Goal: Check status: Check status

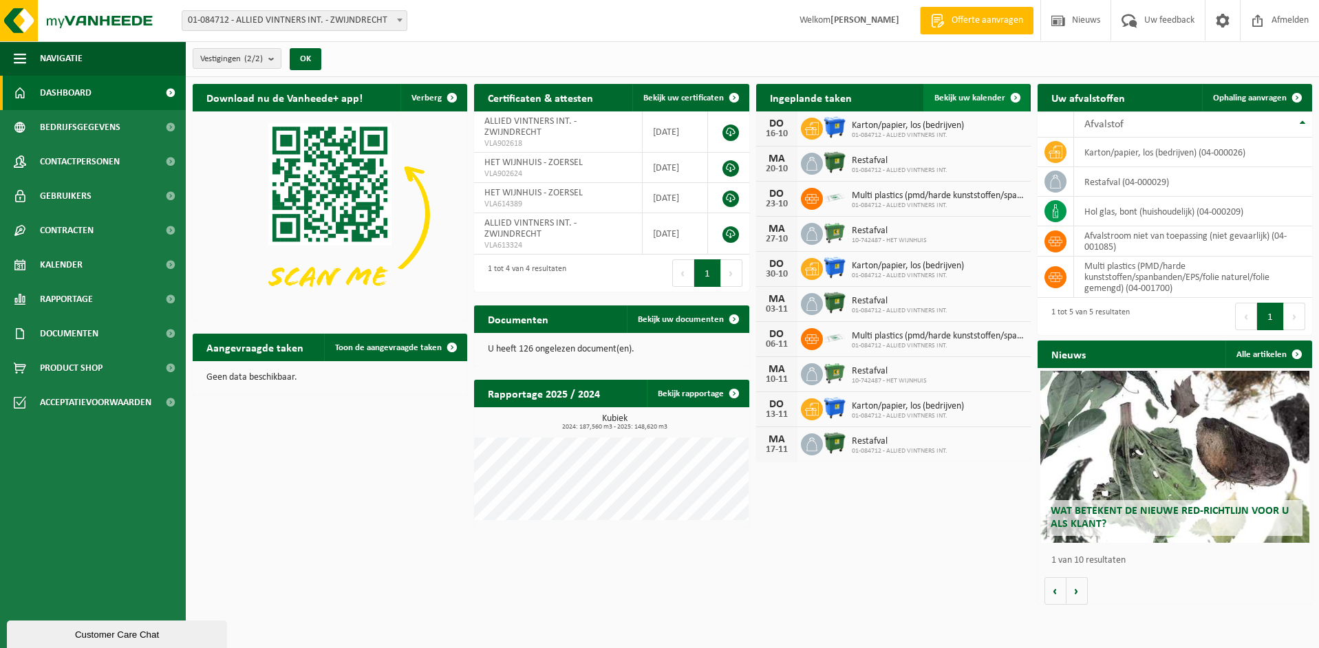
click at [962, 96] on span "Bekijk uw kalender" at bounding box center [969, 98] width 71 height 9
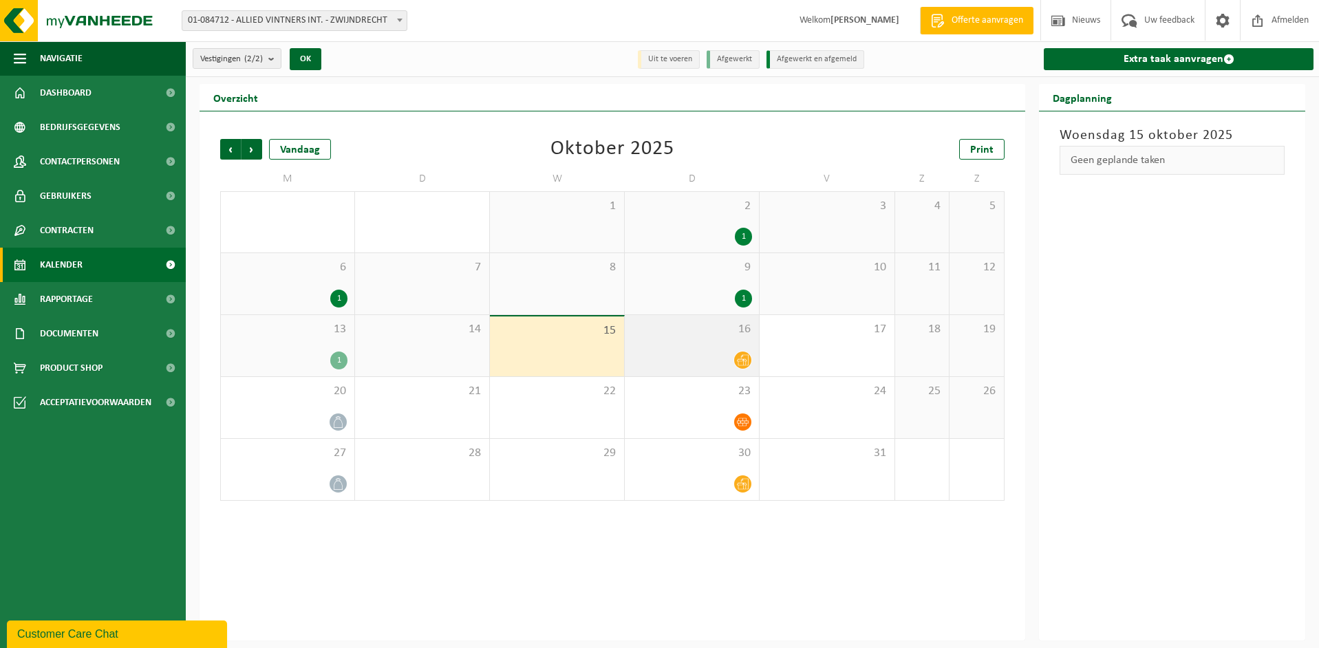
click at [704, 345] on div "16" at bounding box center [692, 345] width 134 height 61
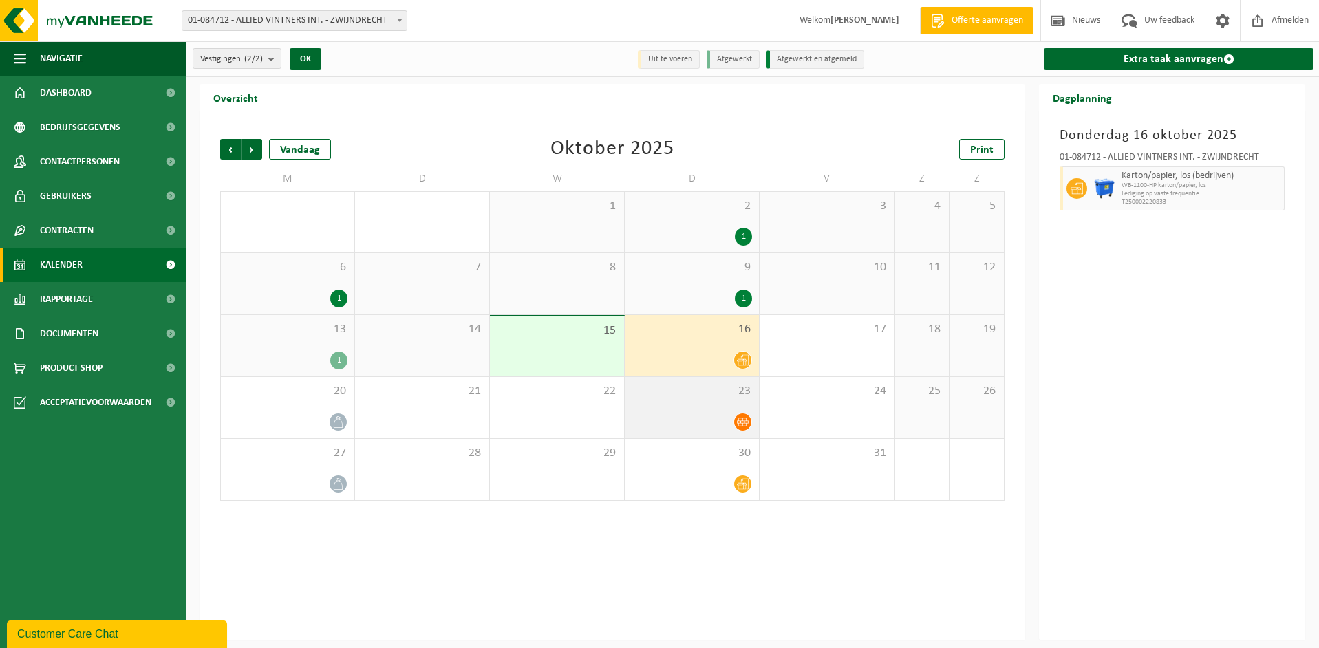
click at [702, 402] on div "23" at bounding box center [692, 407] width 134 height 61
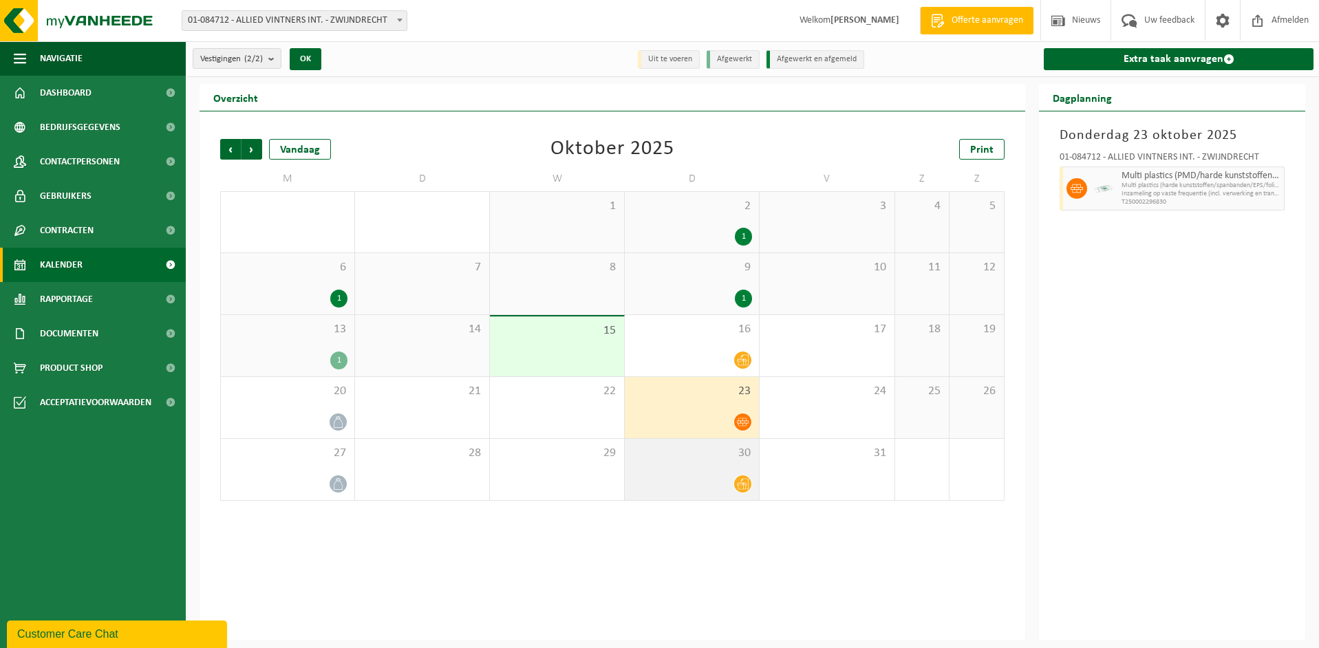
click at [700, 468] on div "30" at bounding box center [692, 469] width 134 height 61
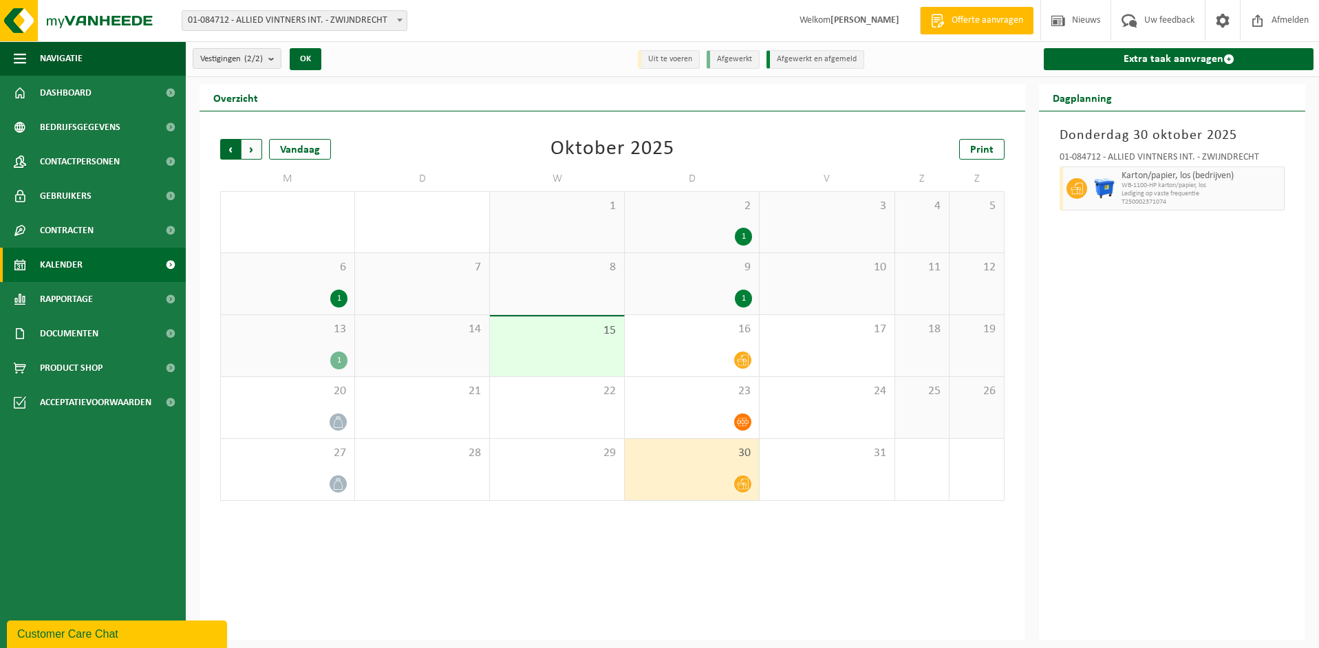
click at [249, 149] on span "Volgende" at bounding box center [251, 149] width 21 height 21
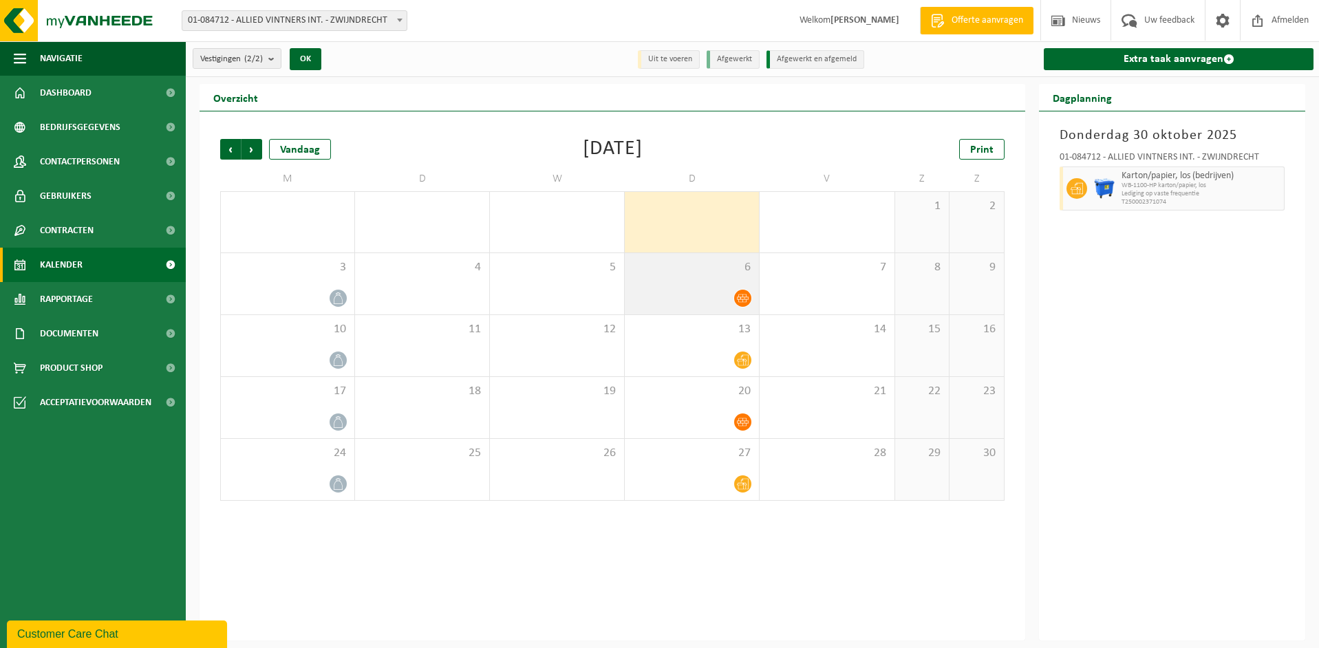
click at [707, 279] on div "6" at bounding box center [692, 283] width 134 height 61
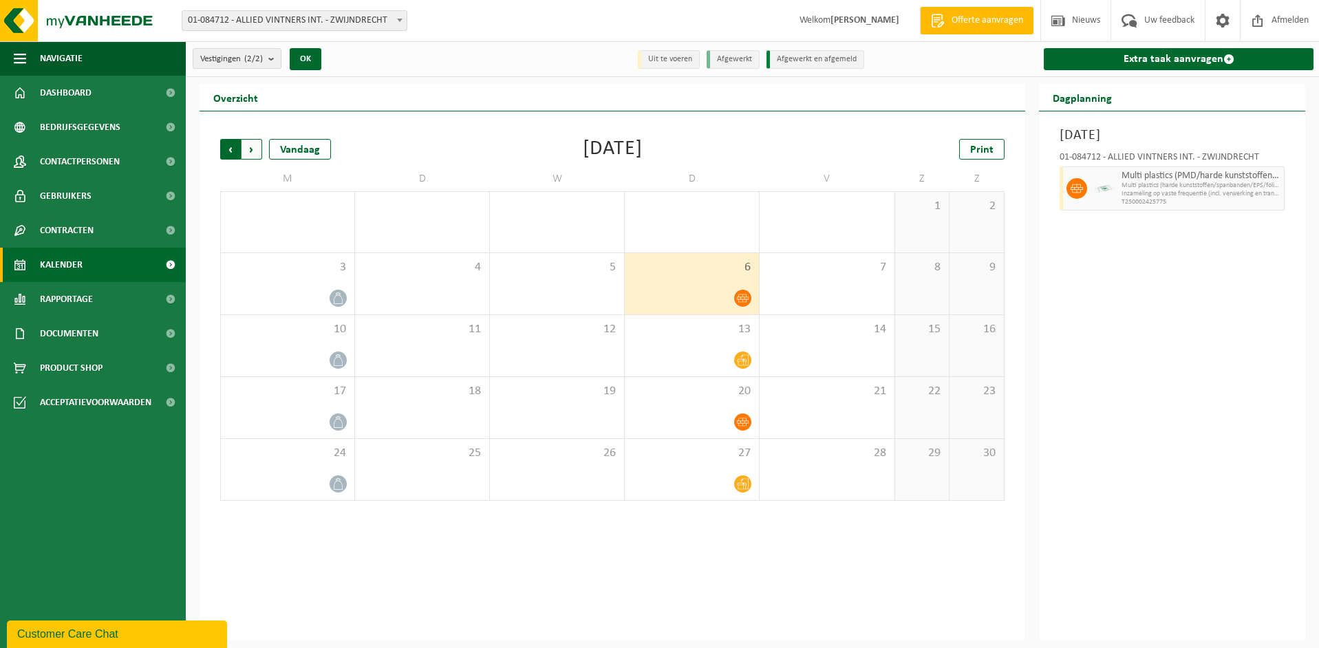
click at [253, 147] on span "Volgende" at bounding box center [251, 149] width 21 height 21
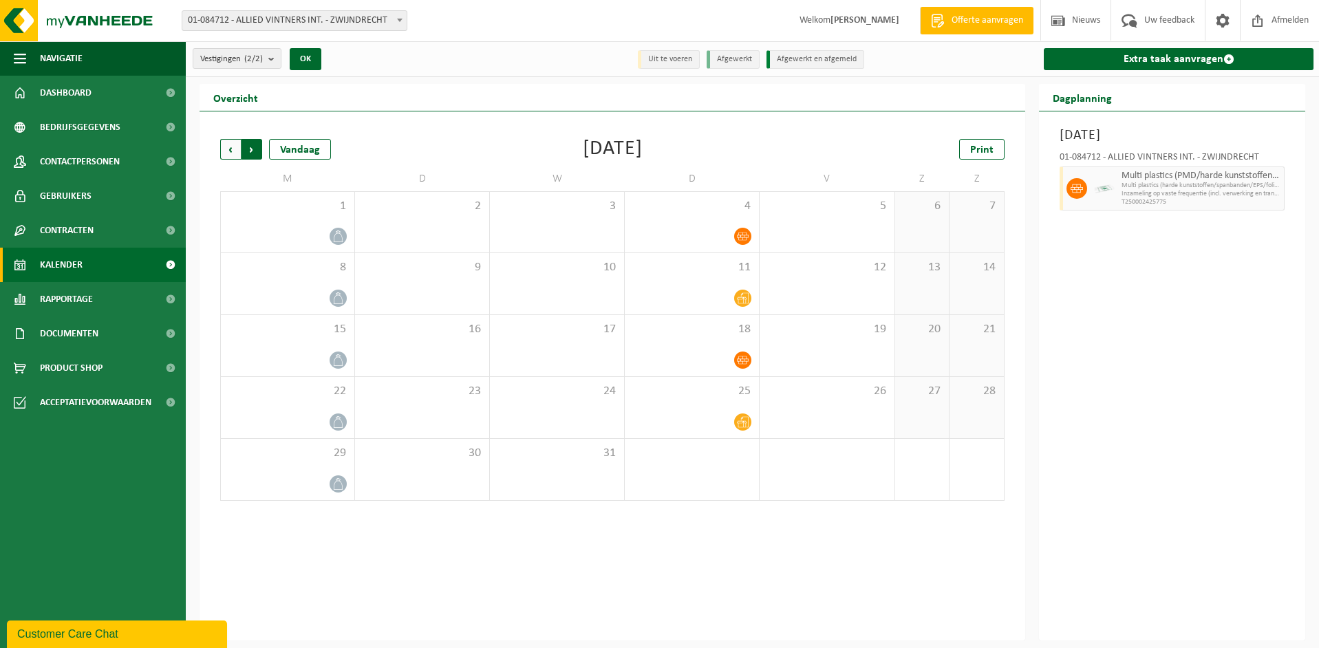
click at [231, 144] on span "Vorige" at bounding box center [230, 149] width 21 height 21
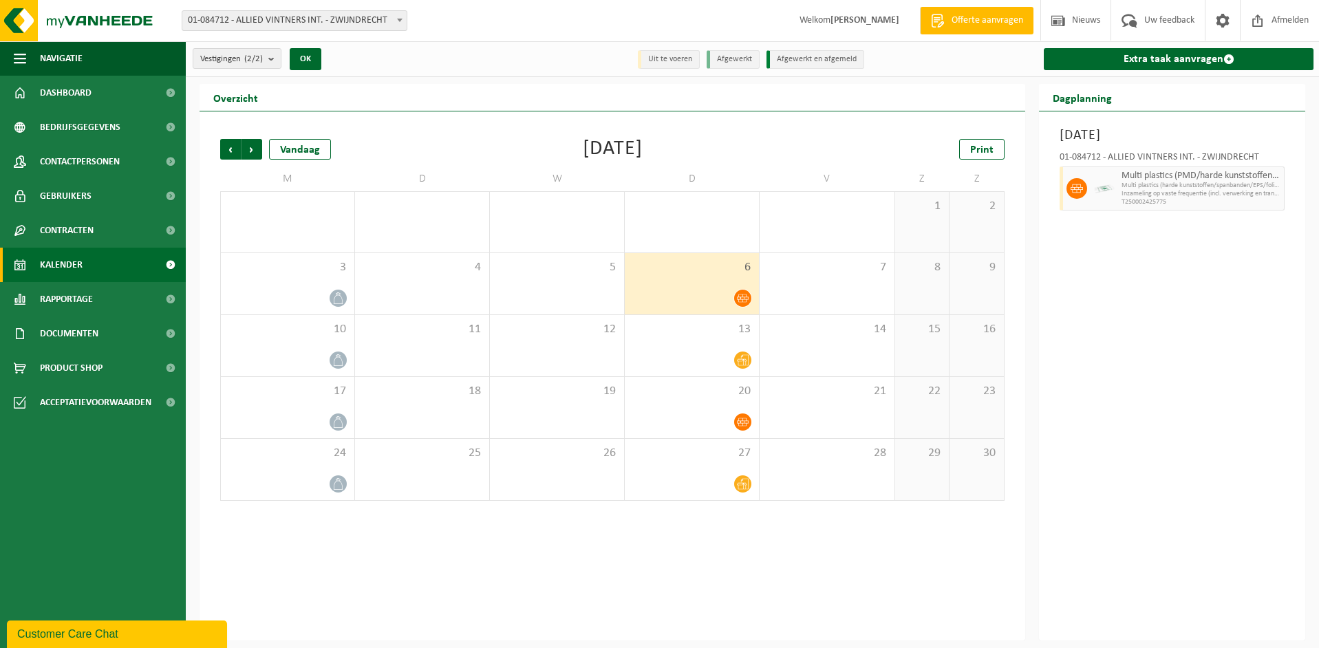
click at [231, 144] on span "Vorige" at bounding box center [230, 149] width 21 height 21
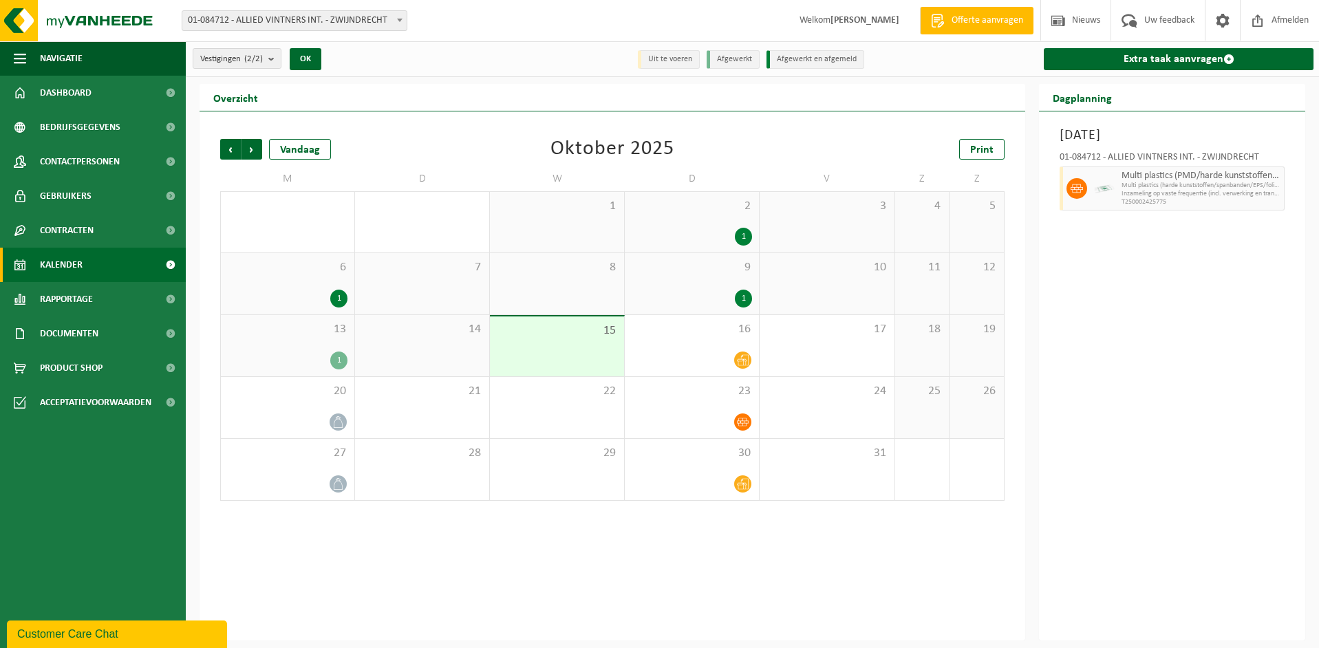
click at [687, 219] on div "2 1" at bounding box center [692, 222] width 134 height 61
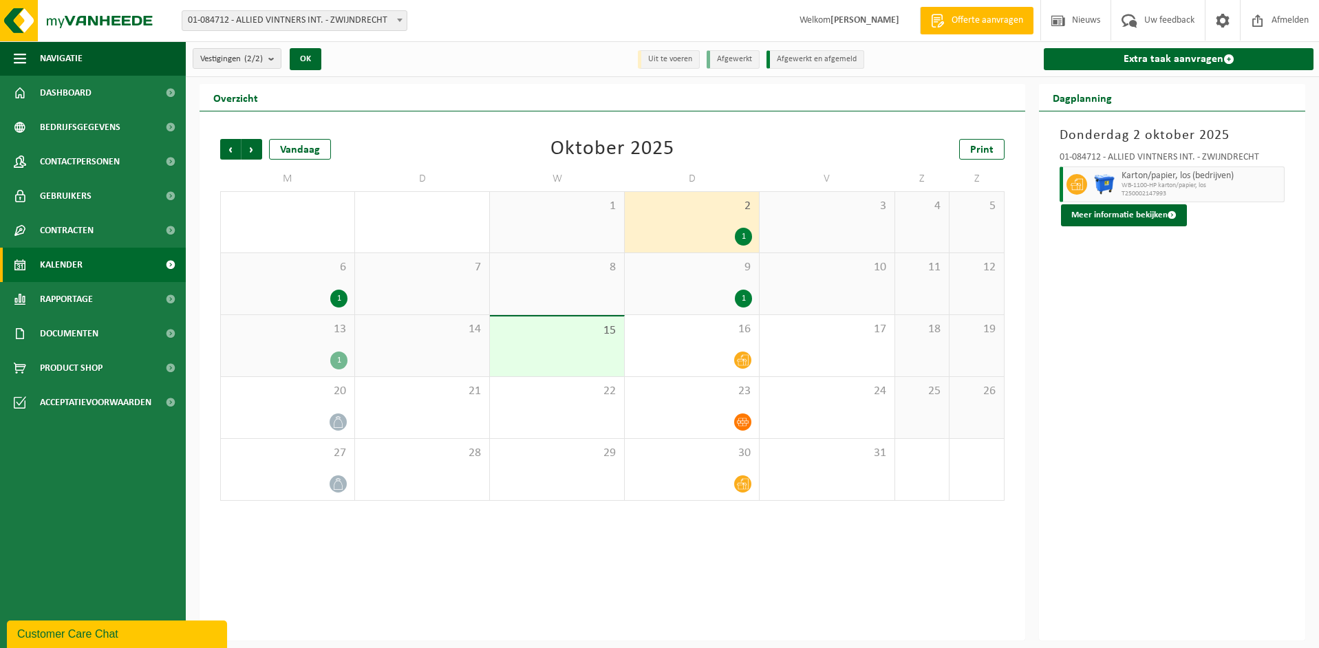
click at [702, 277] on div "9 1" at bounding box center [692, 283] width 134 height 61
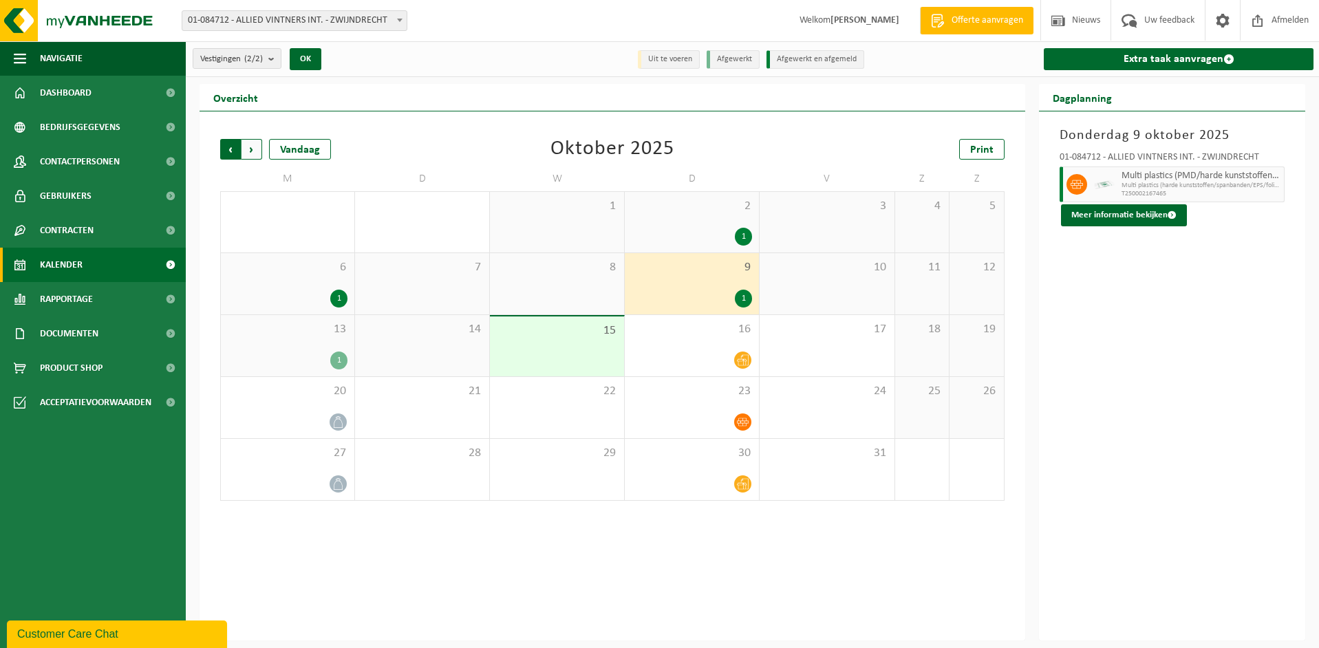
click at [251, 148] on span "Volgende" at bounding box center [251, 149] width 21 height 21
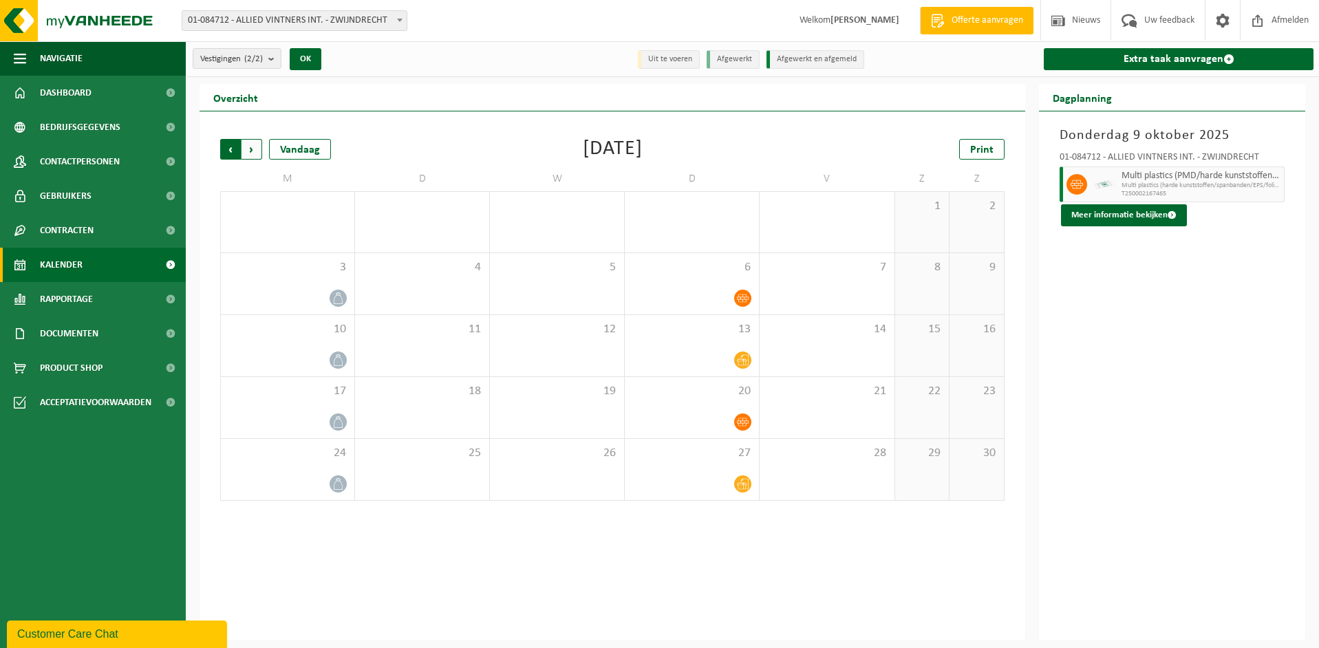
click at [253, 149] on span "Volgende" at bounding box center [251, 149] width 21 height 21
click at [233, 147] on span "Vorige" at bounding box center [230, 149] width 21 height 21
click at [232, 149] on span "Vorige" at bounding box center [230, 149] width 21 height 21
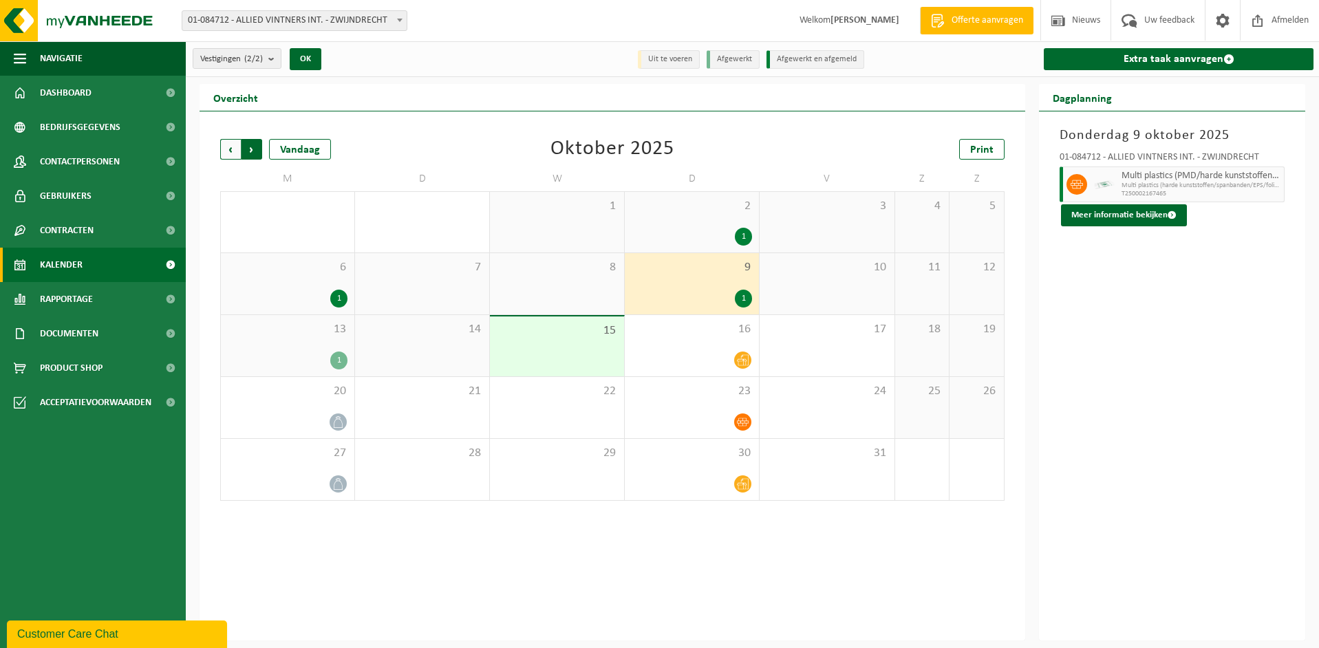
click at [229, 144] on span "Vorige" at bounding box center [230, 149] width 21 height 21
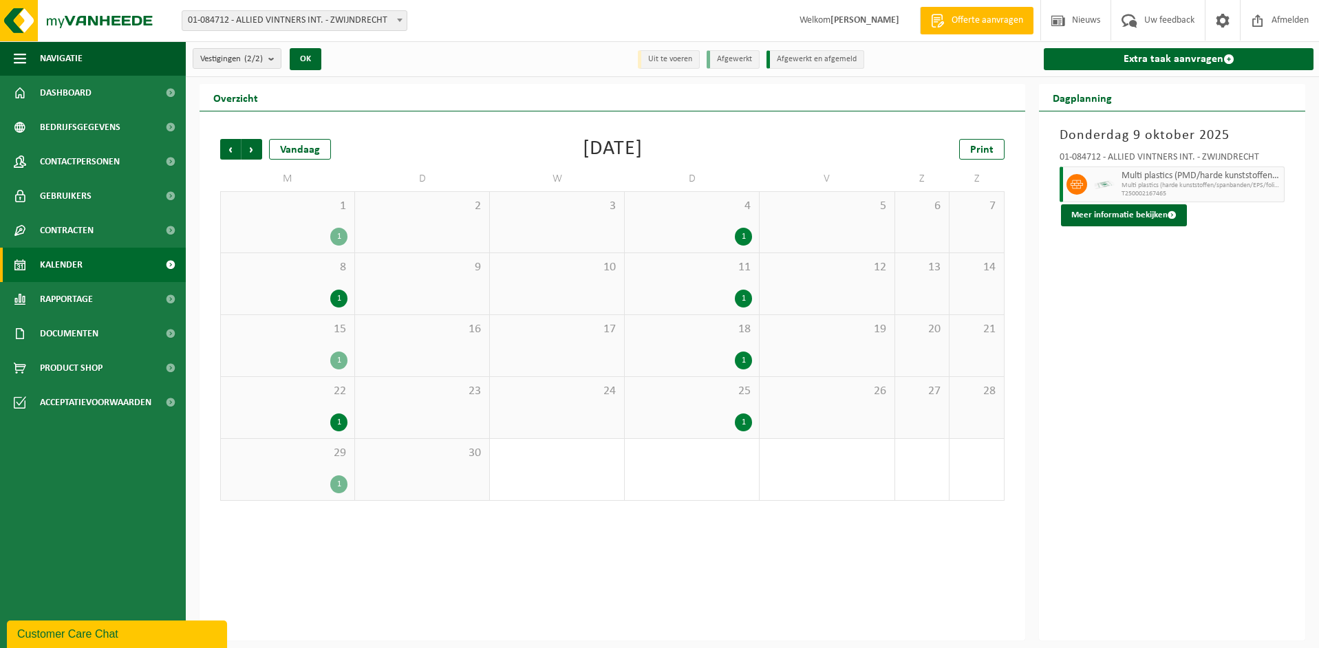
click at [229, 144] on span "Vorige" at bounding box center [230, 149] width 21 height 21
click at [253, 147] on span "Volgende" at bounding box center [251, 149] width 21 height 21
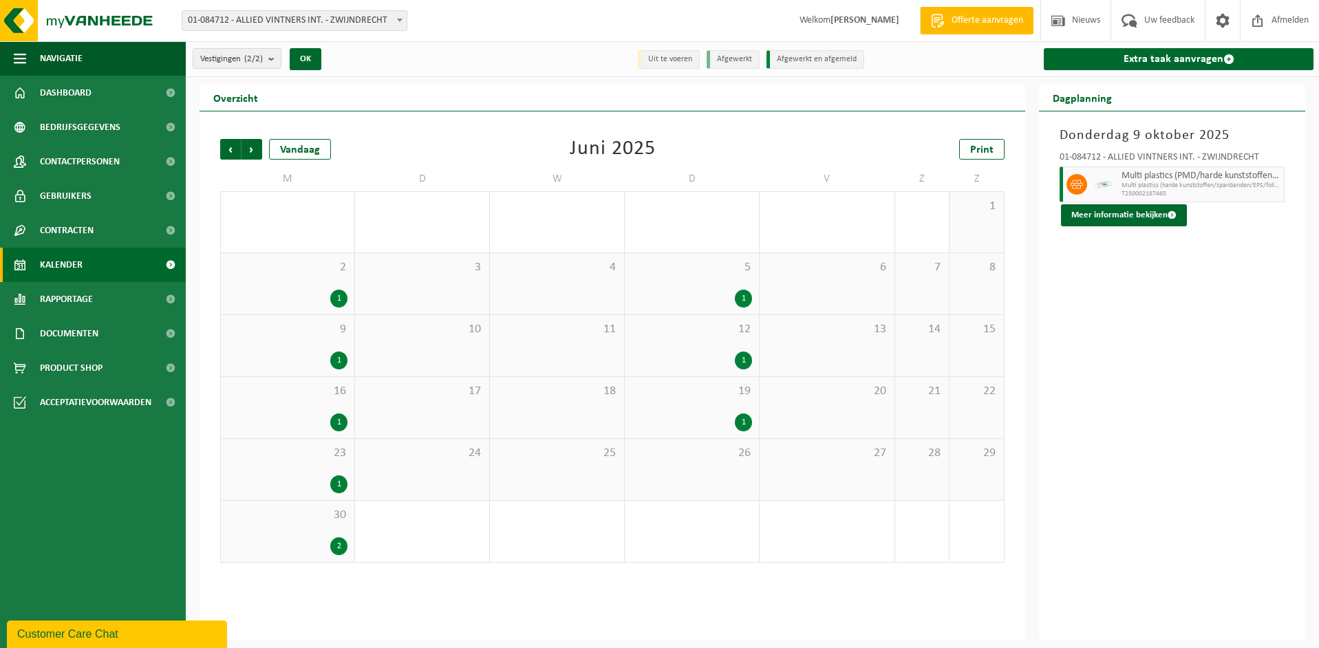
click at [253, 147] on span "Volgende" at bounding box center [251, 149] width 21 height 21
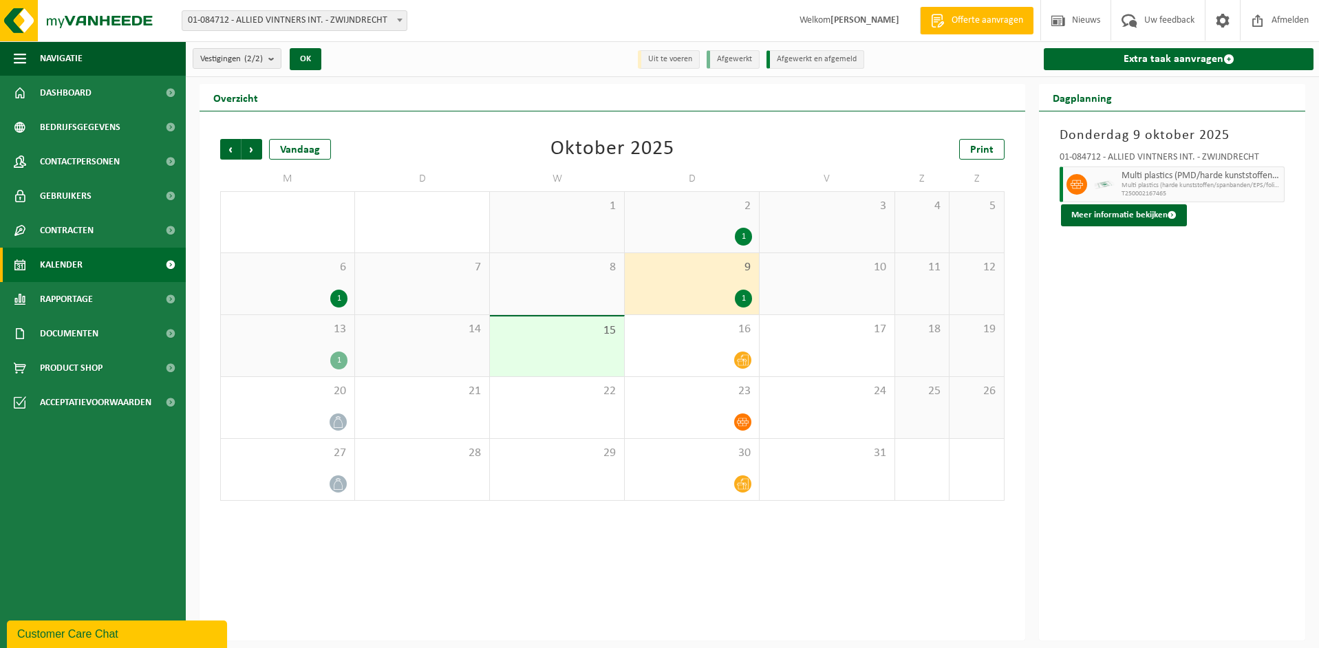
click at [67, 260] on span "Kalender" at bounding box center [61, 265] width 43 height 34
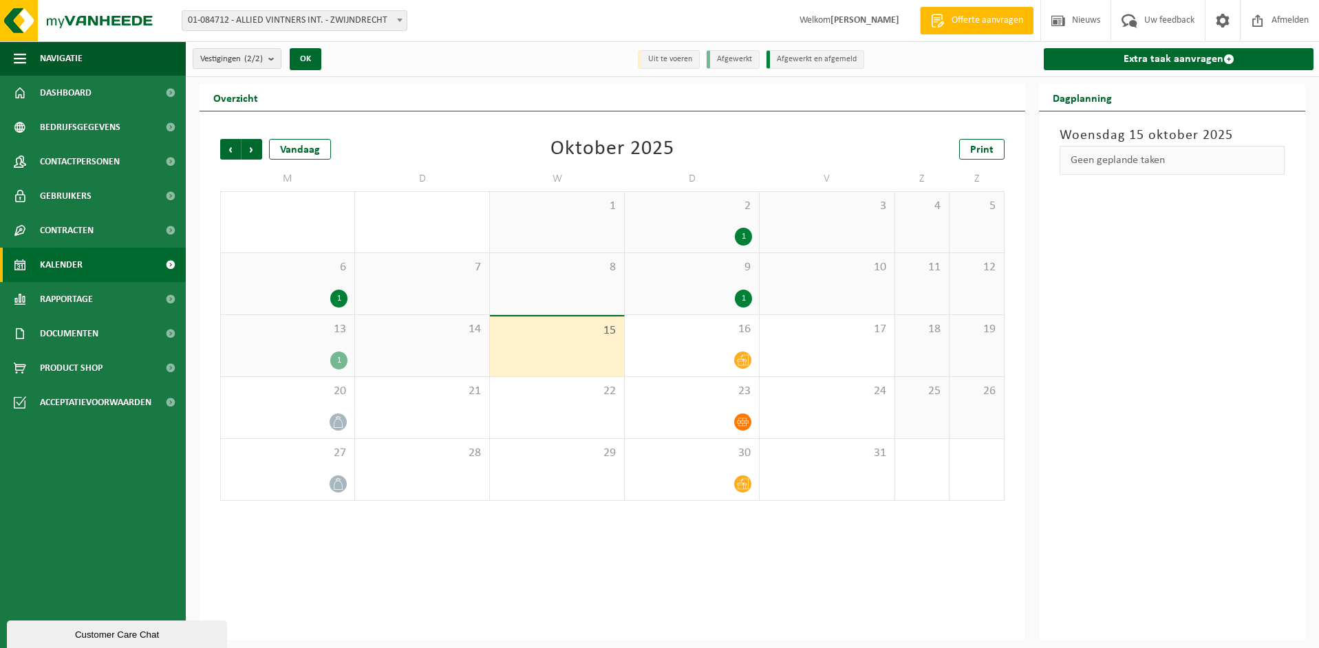
click at [169, 265] on span at bounding box center [170, 265] width 31 height 34
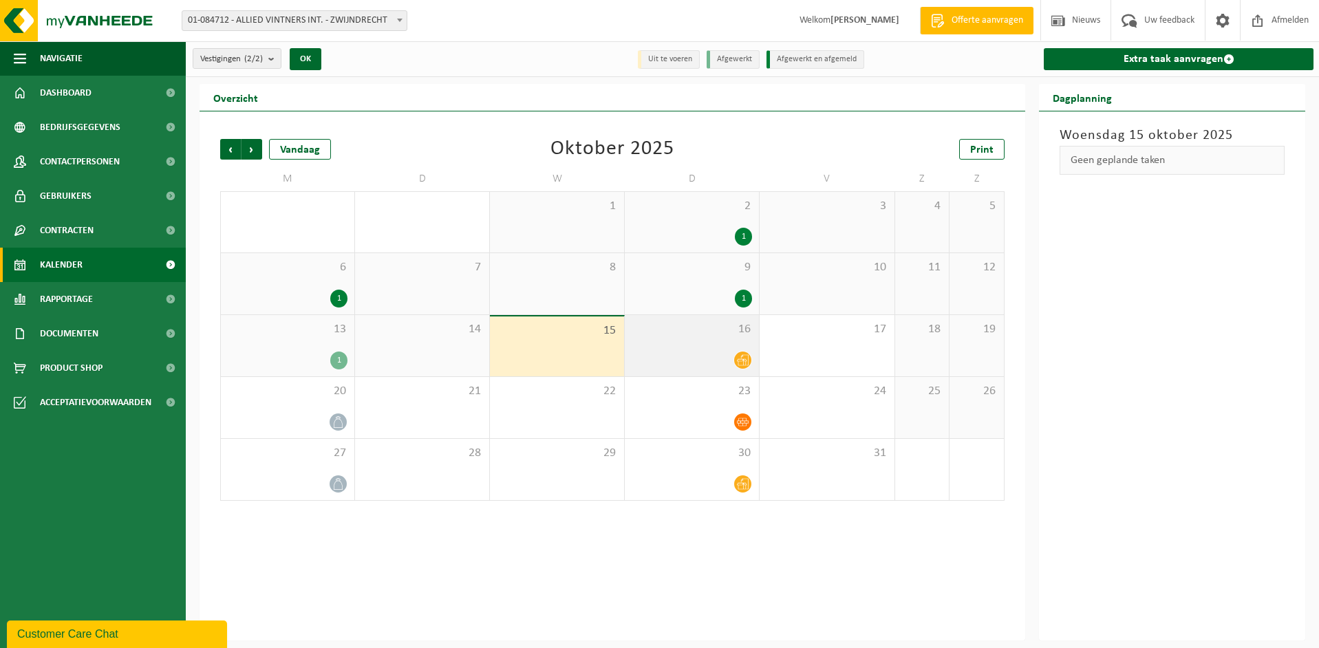
click at [706, 341] on div "16" at bounding box center [692, 345] width 134 height 61
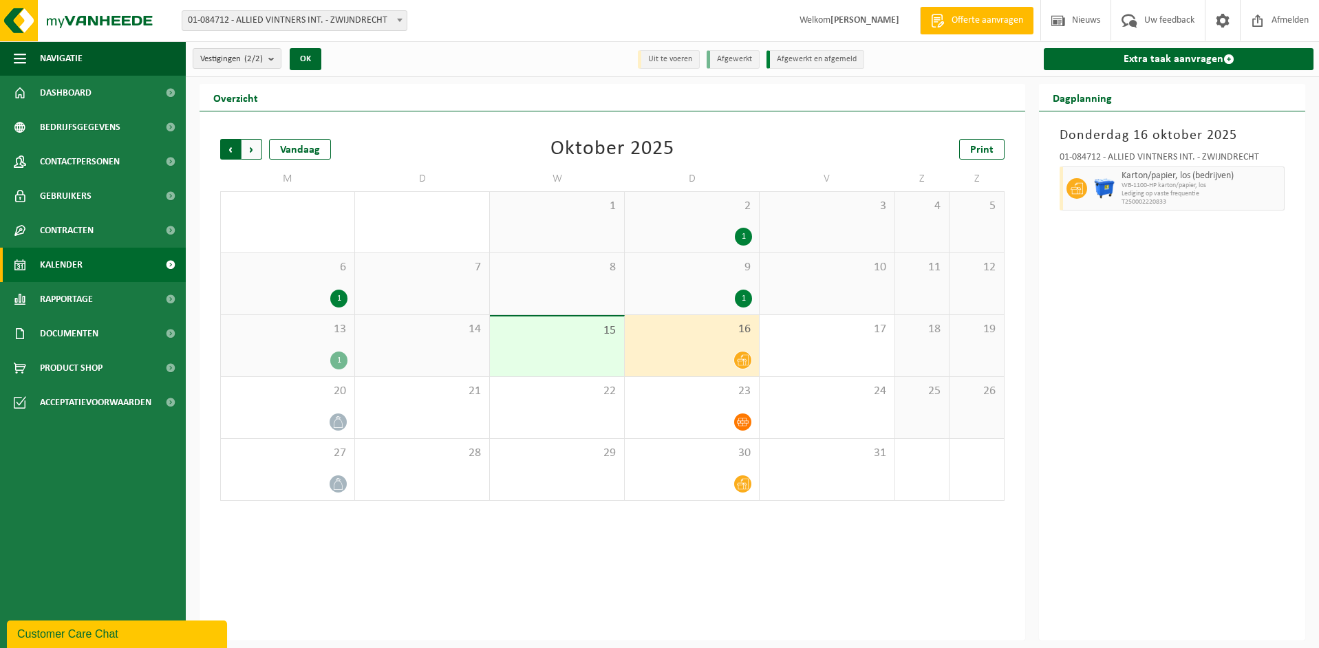
click at [253, 149] on span "Volgende" at bounding box center [251, 149] width 21 height 21
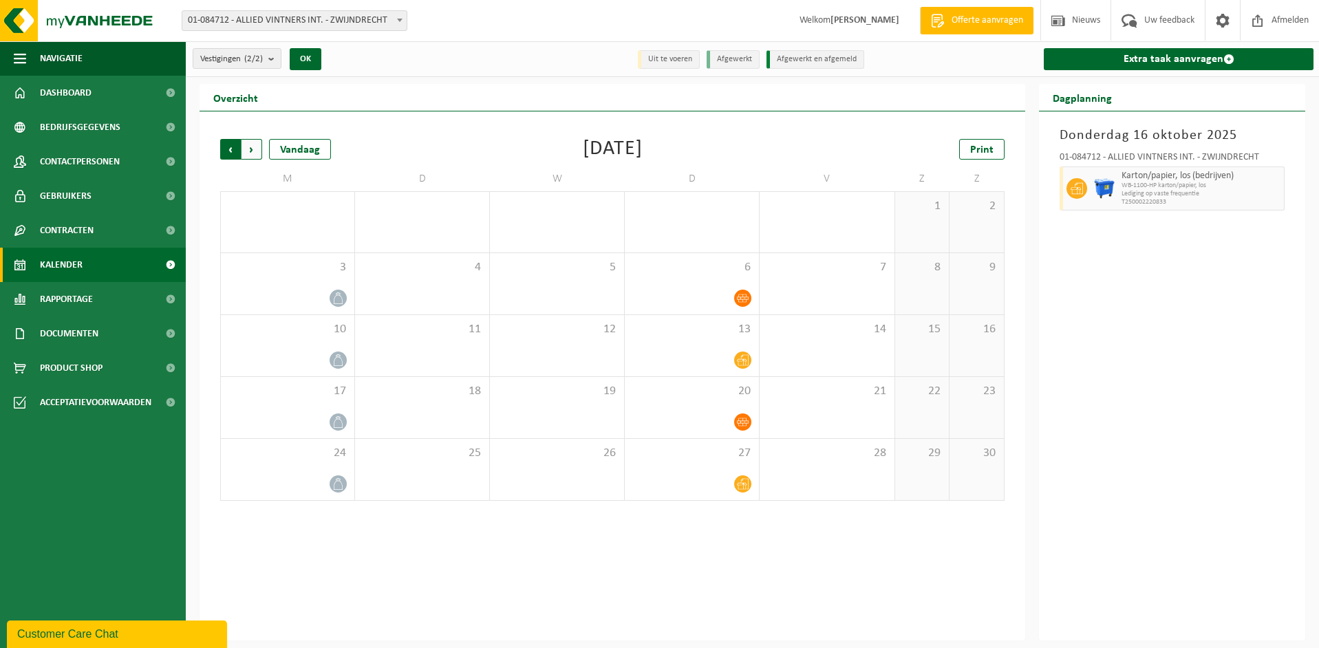
click at [254, 150] on span "Volgende" at bounding box center [251, 149] width 21 height 21
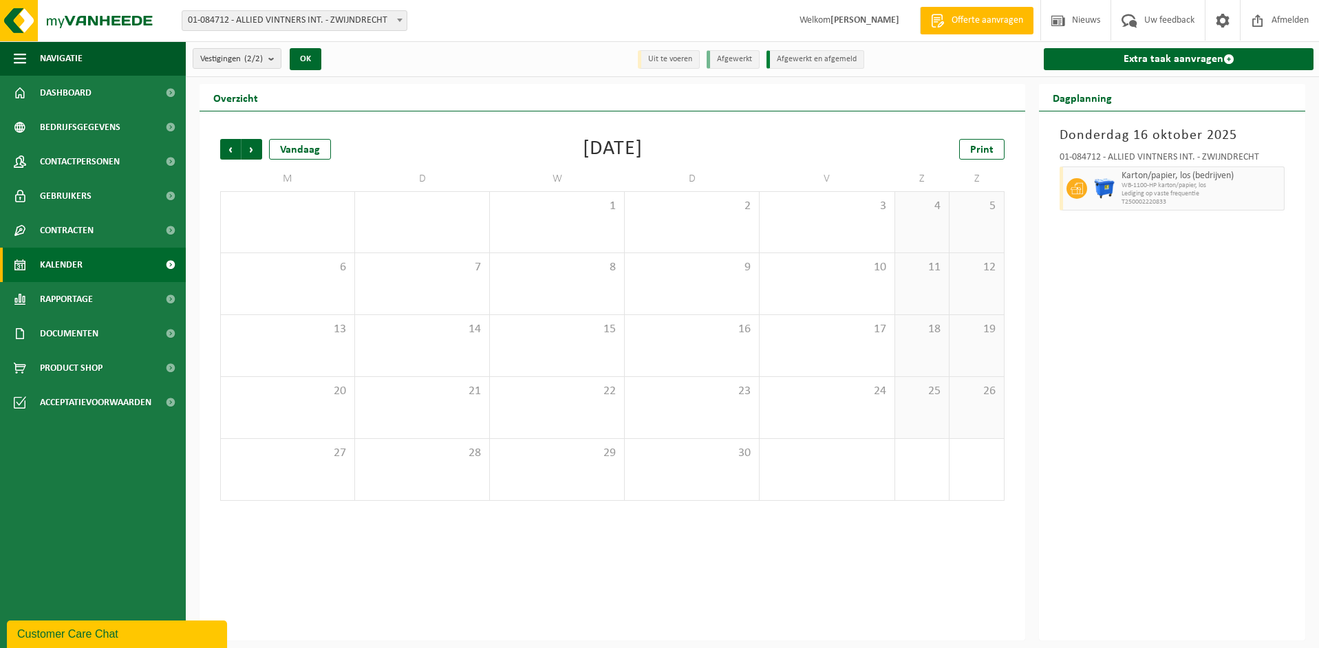
click at [254, 150] on span "Volgende" at bounding box center [251, 149] width 21 height 21
click at [231, 147] on span "Vorige" at bounding box center [230, 149] width 21 height 21
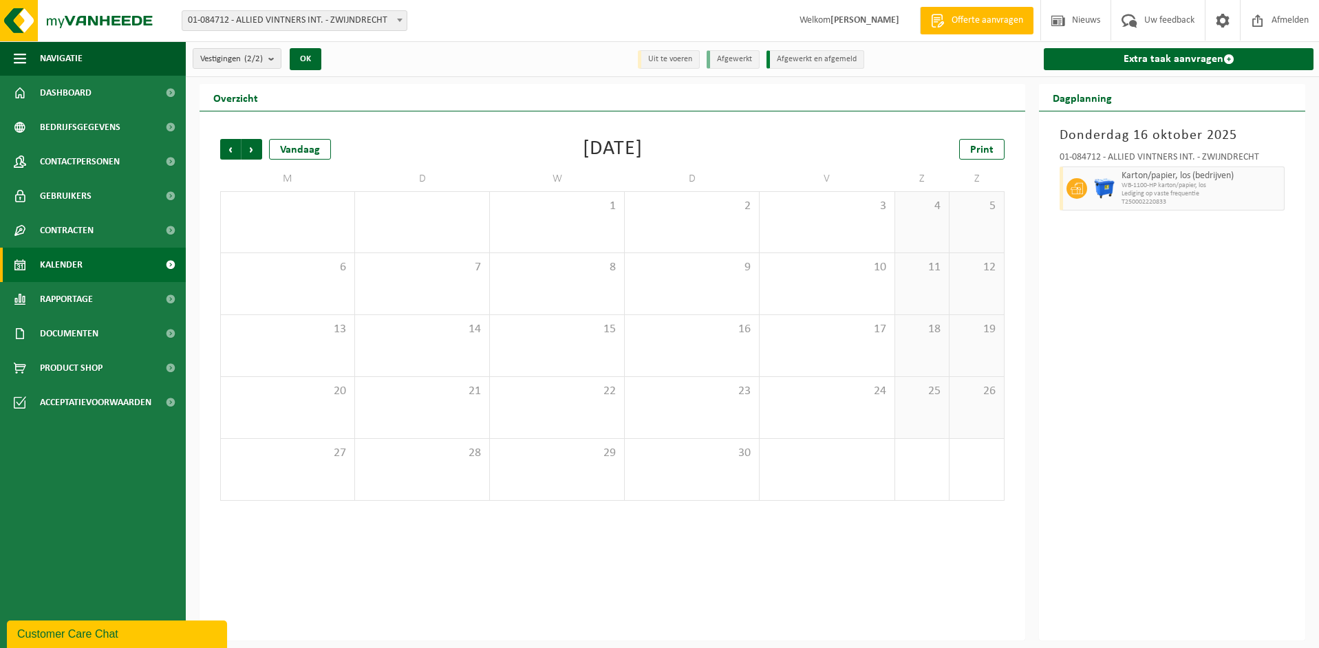
click at [231, 147] on span "Vorige" at bounding box center [230, 149] width 21 height 21
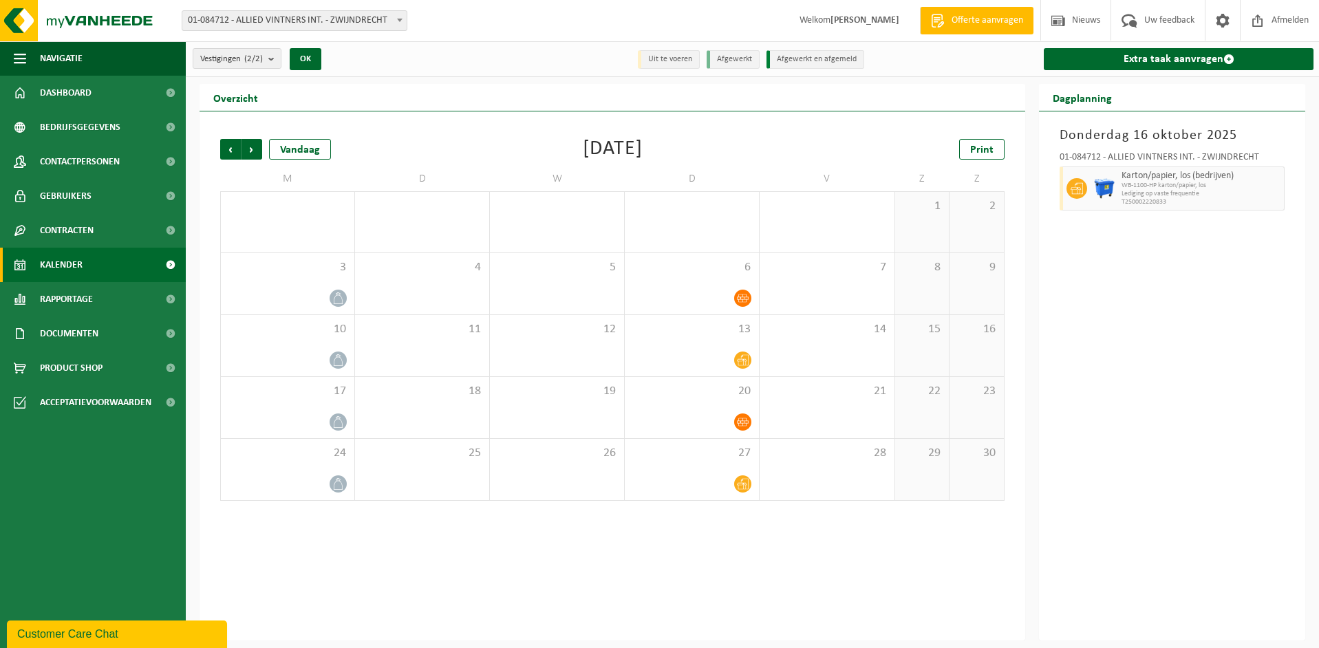
click at [231, 147] on span "Vorige" at bounding box center [230, 149] width 21 height 21
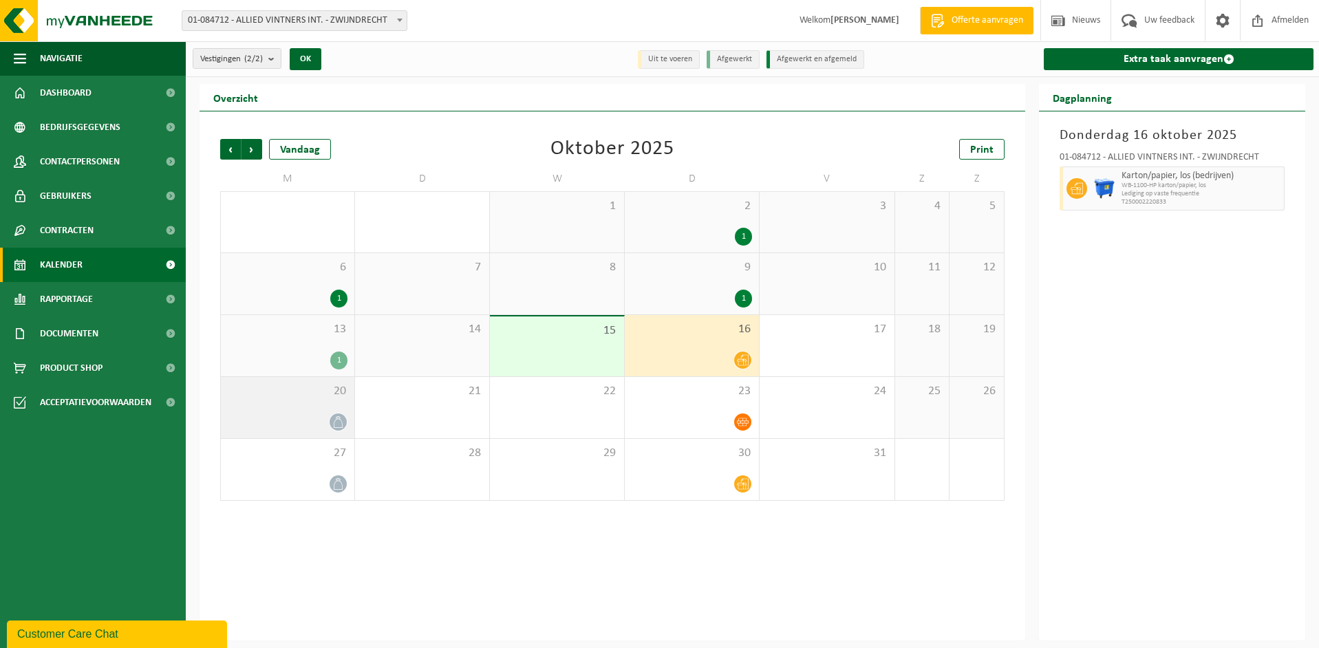
click at [312, 402] on div "20" at bounding box center [287, 407] width 133 height 61
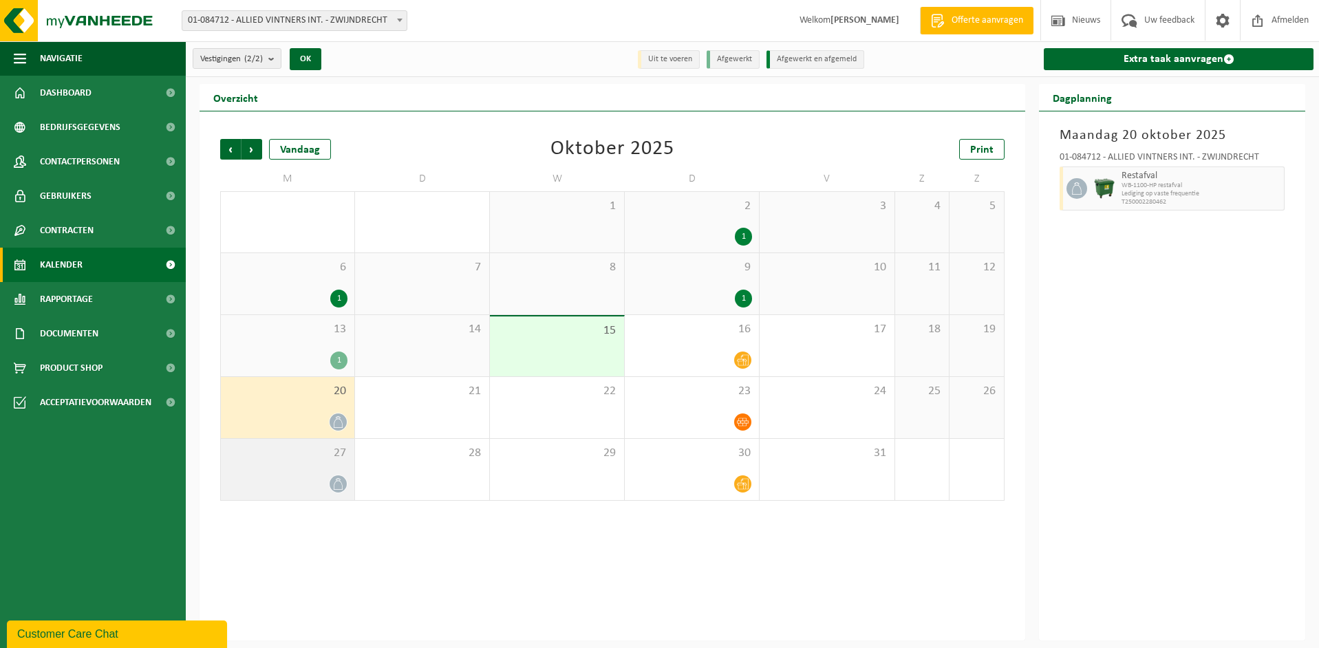
click at [301, 462] on div "27" at bounding box center [287, 469] width 133 height 61
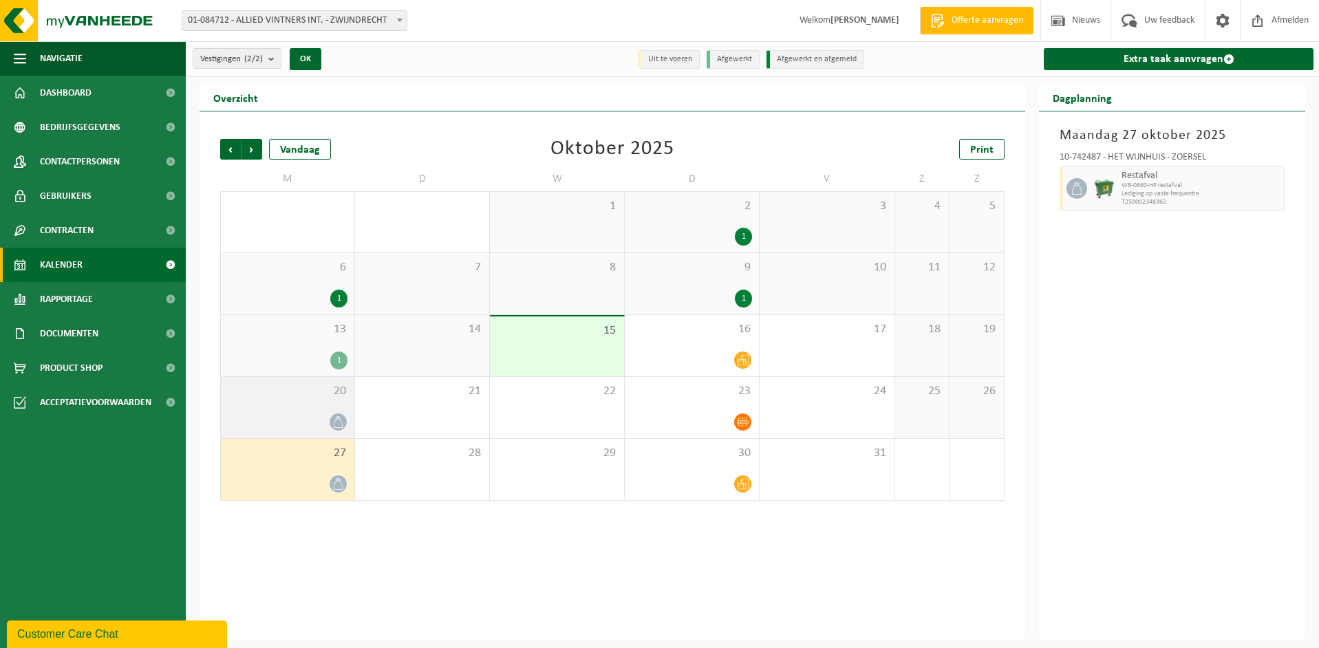
click at [299, 403] on div "20" at bounding box center [287, 407] width 133 height 61
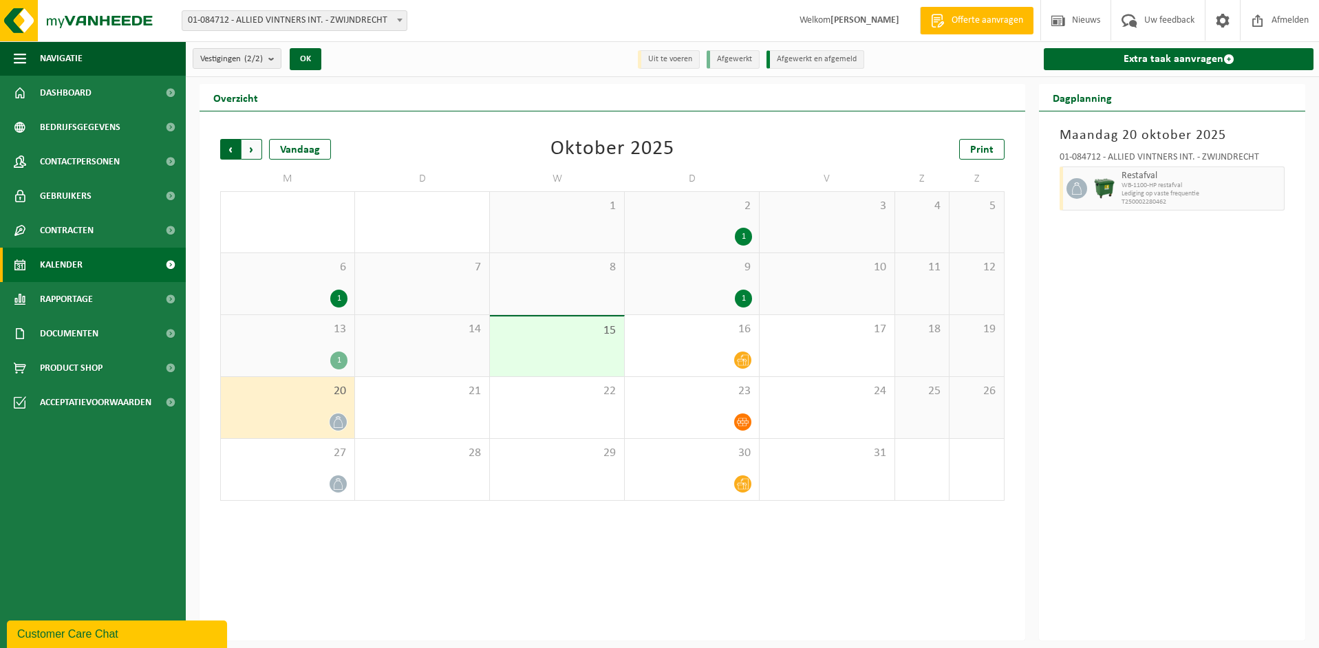
click at [250, 149] on span "Volgende" at bounding box center [251, 149] width 21 height 21
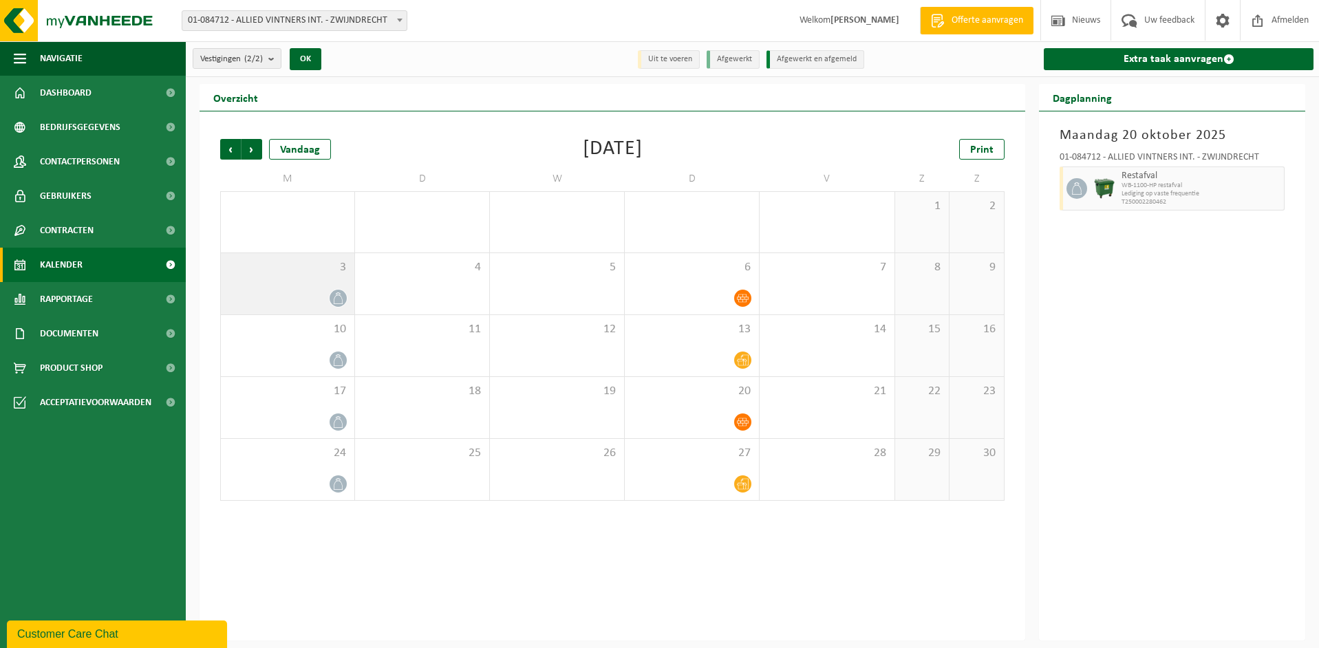
click at [292, 275] on div "3" at bounding box center [287, 283] width 133 height 61
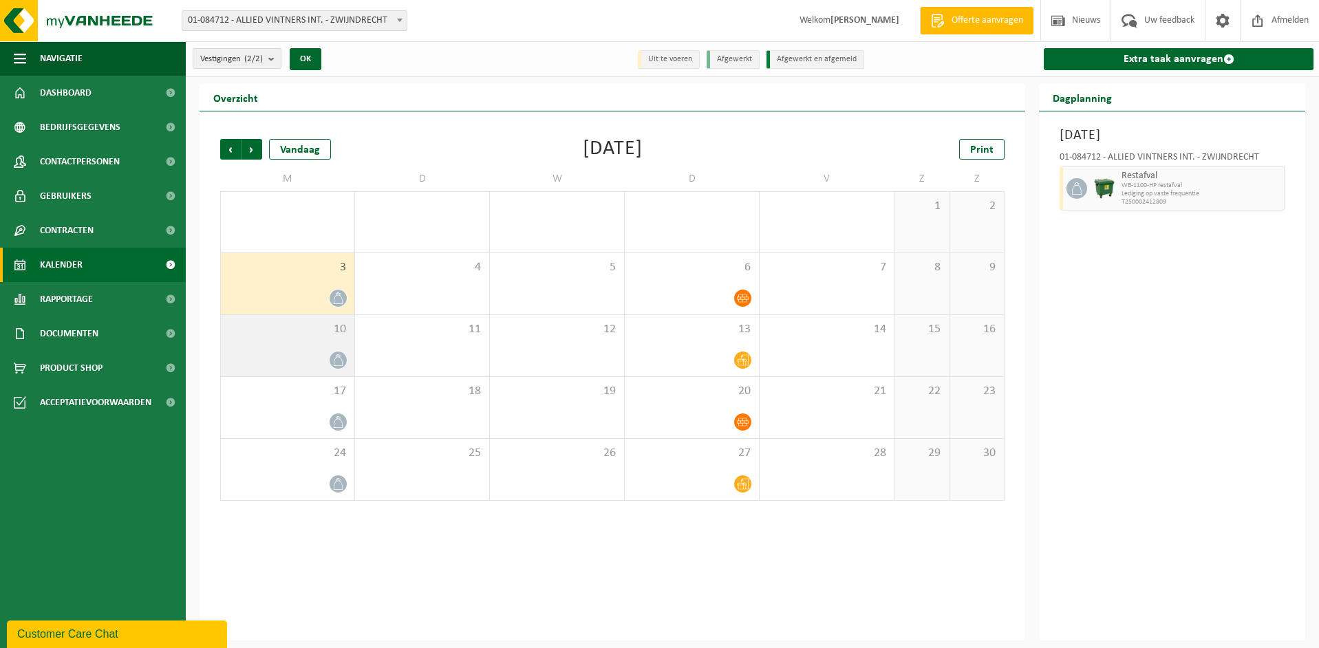
click at [294, 340] on div "10" at bounding box center [287, 345] width 133 height 61
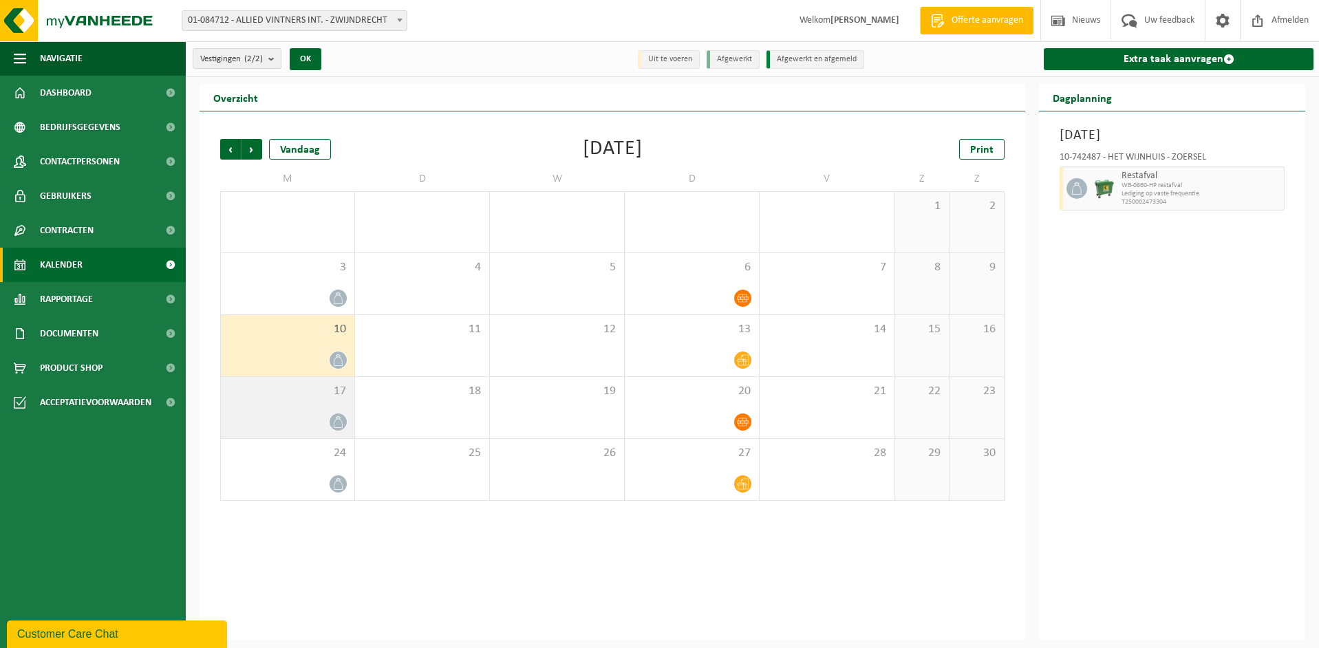
click at [307, 404] on div "17" at bounding box center [287, 407] width 133 height 61
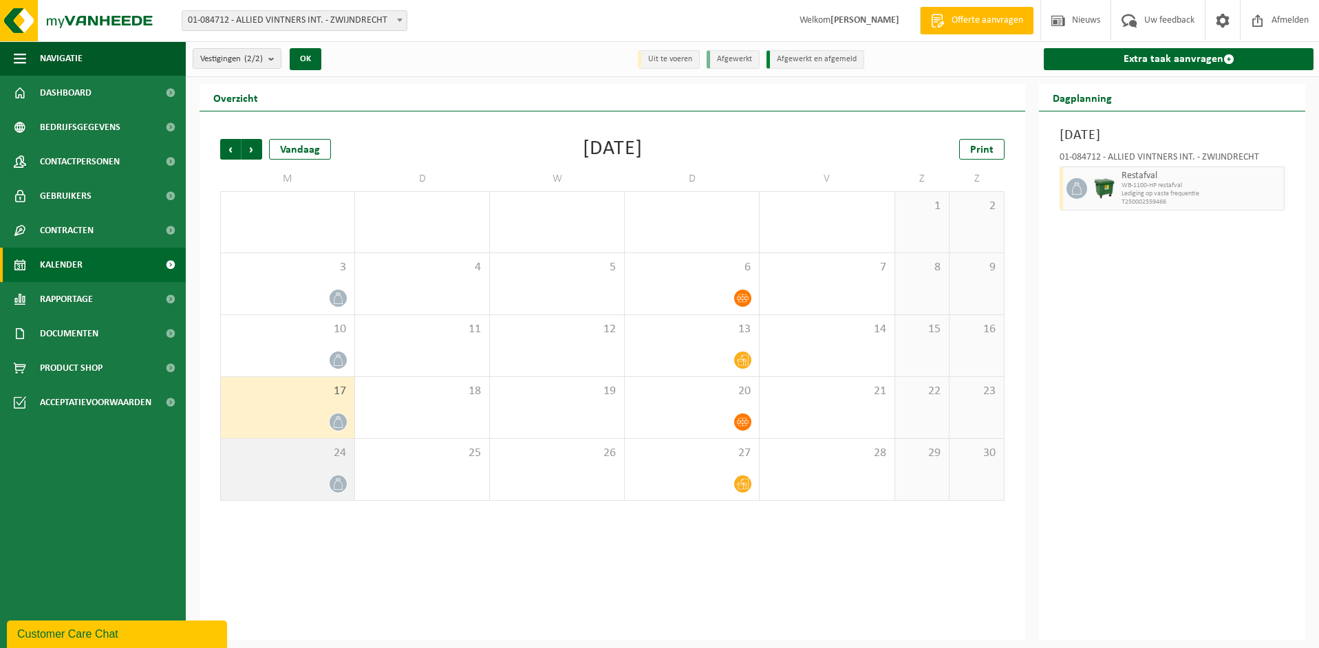
click at [284, 461] on div "24" at bounding box center [287, 469] width 133 height 61
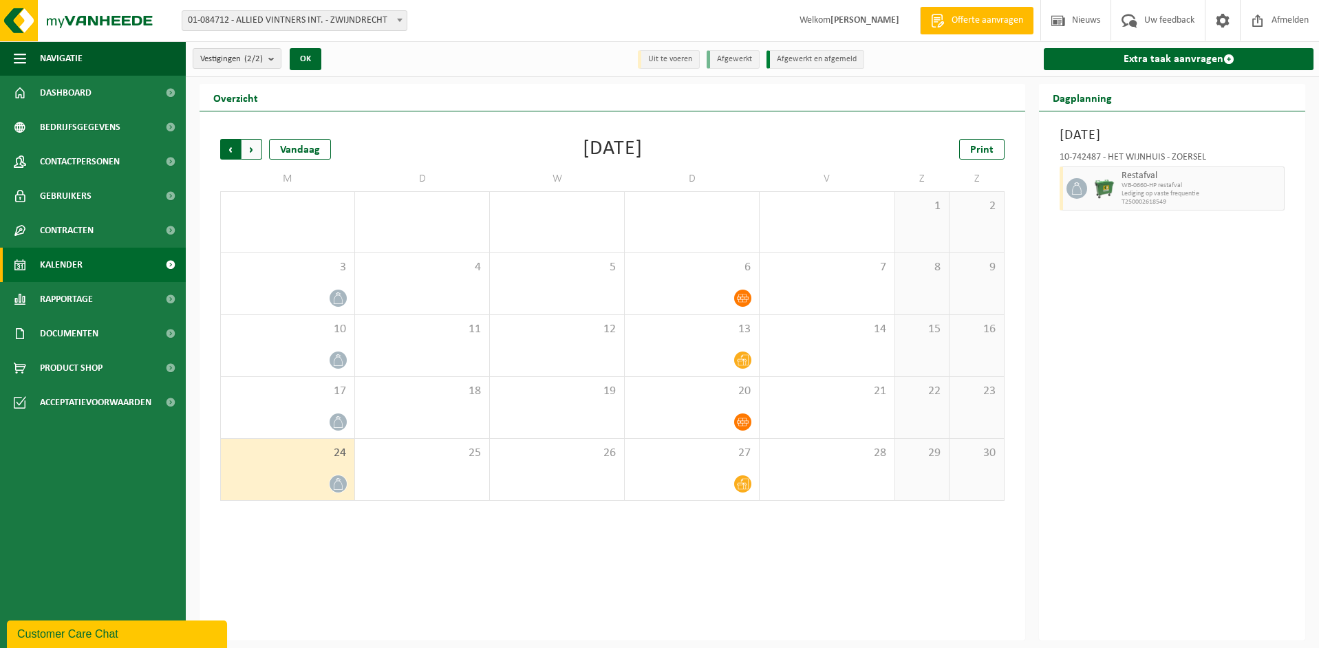
click at [253, 147] on span "Volgende" at bounding box center [251, 149] width 21 height 21
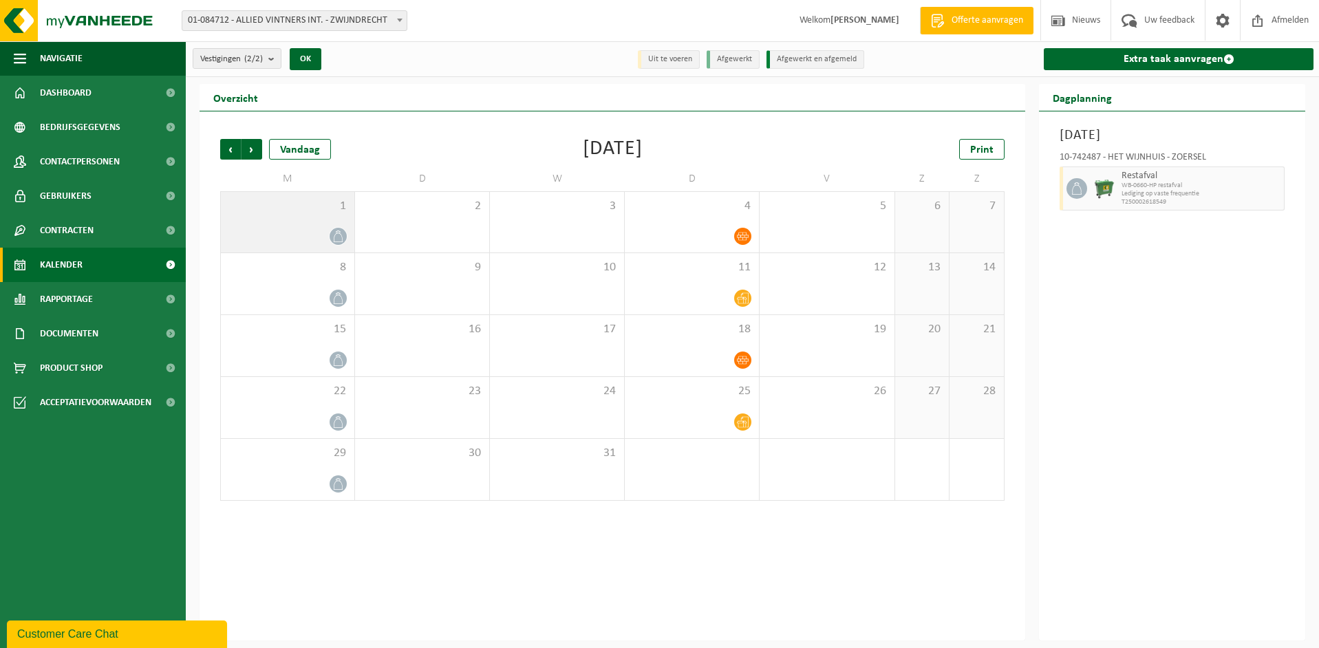
click at [289, 224] on div "1" at bounding box center [287, 222] width 133 height 61
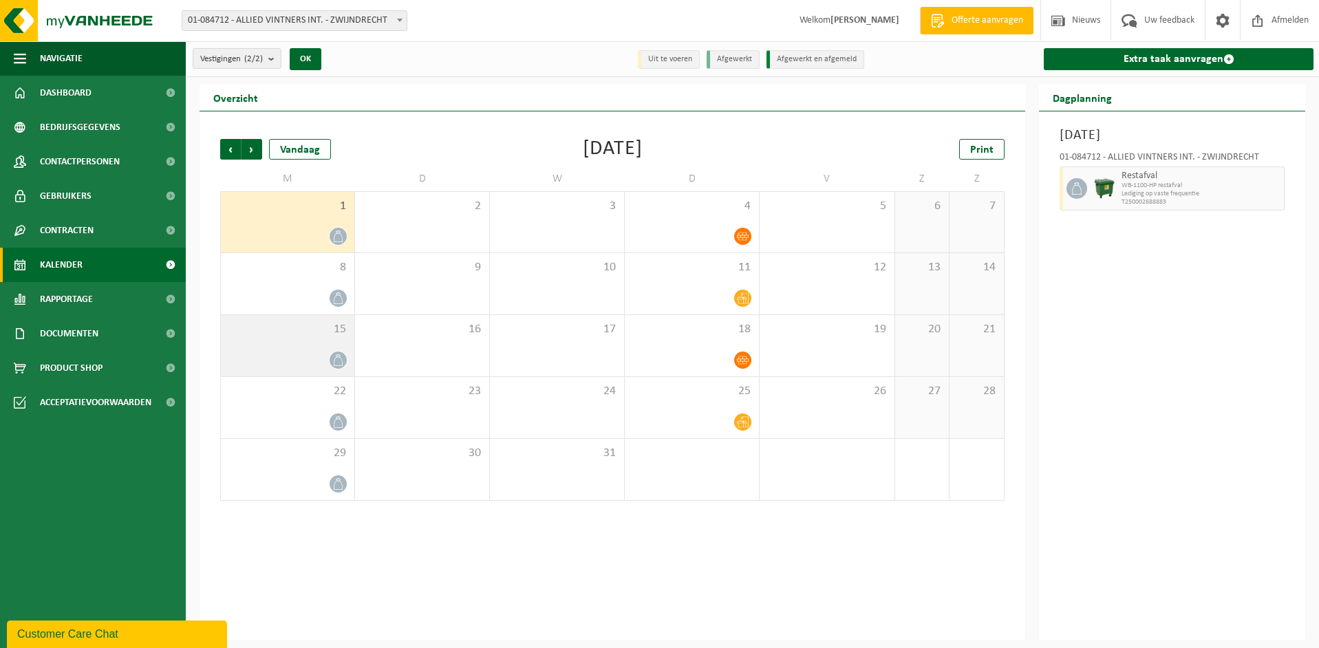
click at [290, 336] on span "15" at bounding box center [288, 329] width 120 height 15
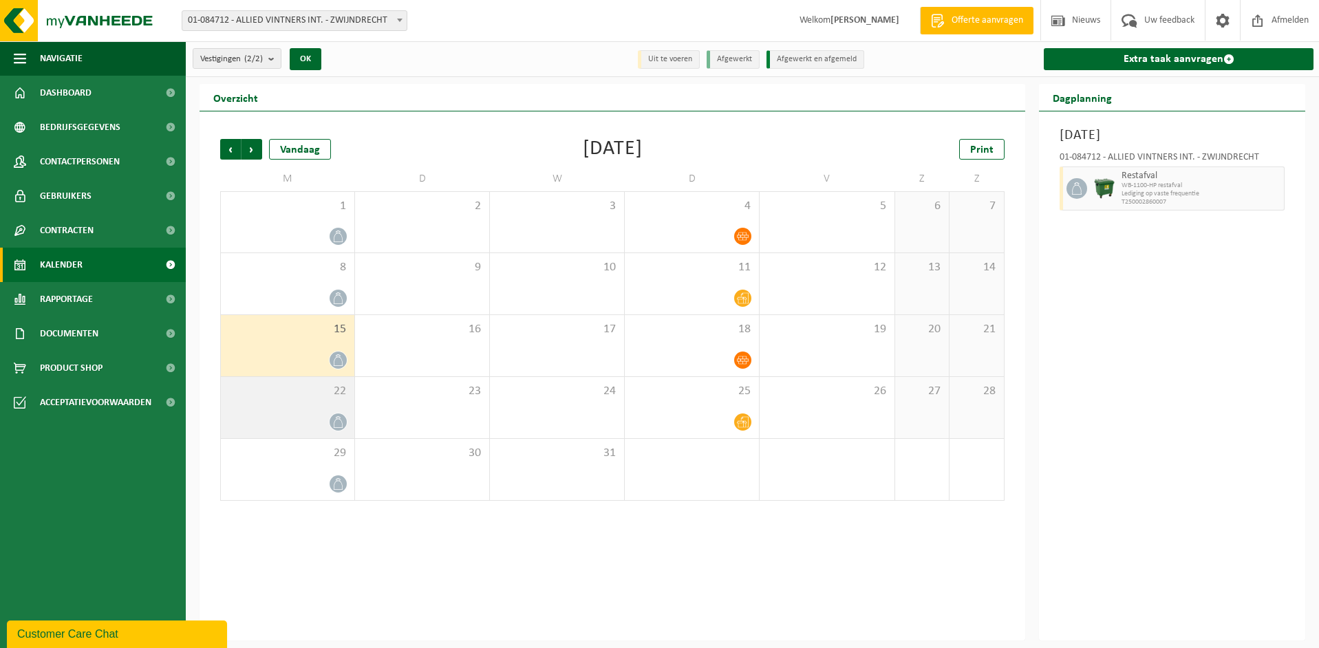
click at [297, 400] on div "22" at bounding box center [287, 407] width 133 height 61
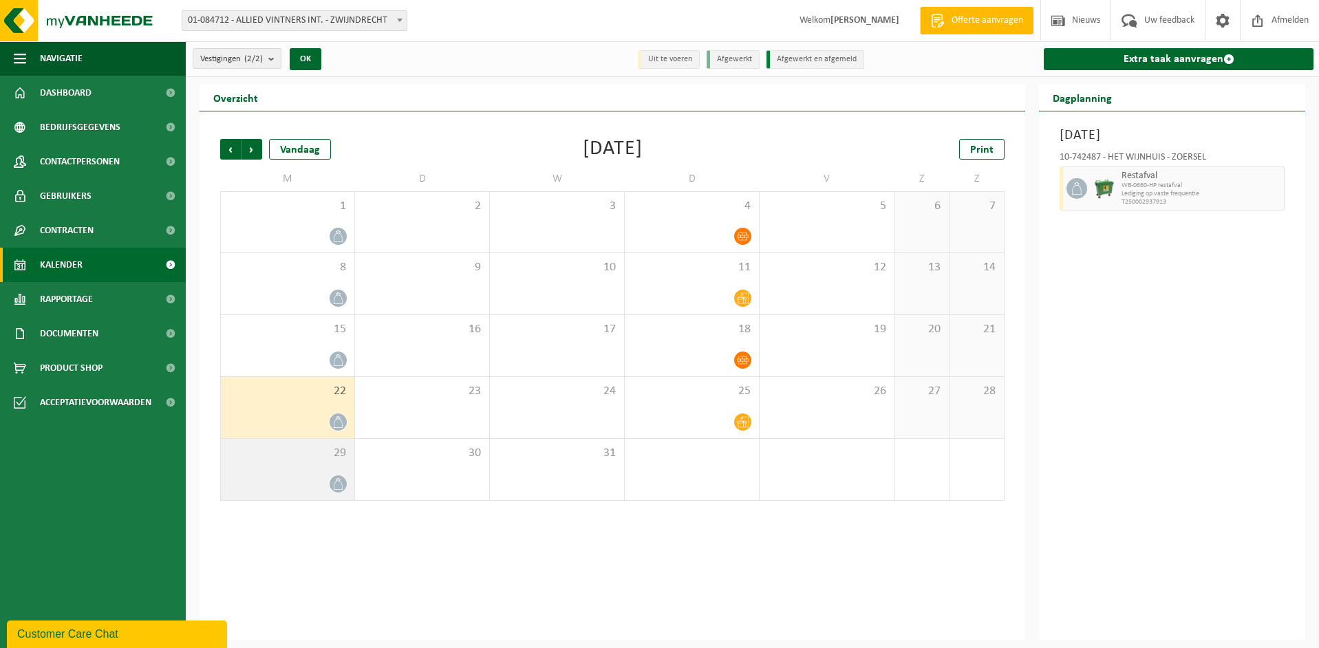
click at [292, 460] on span "29" at bounding box center [288, 453] width 120 height 15
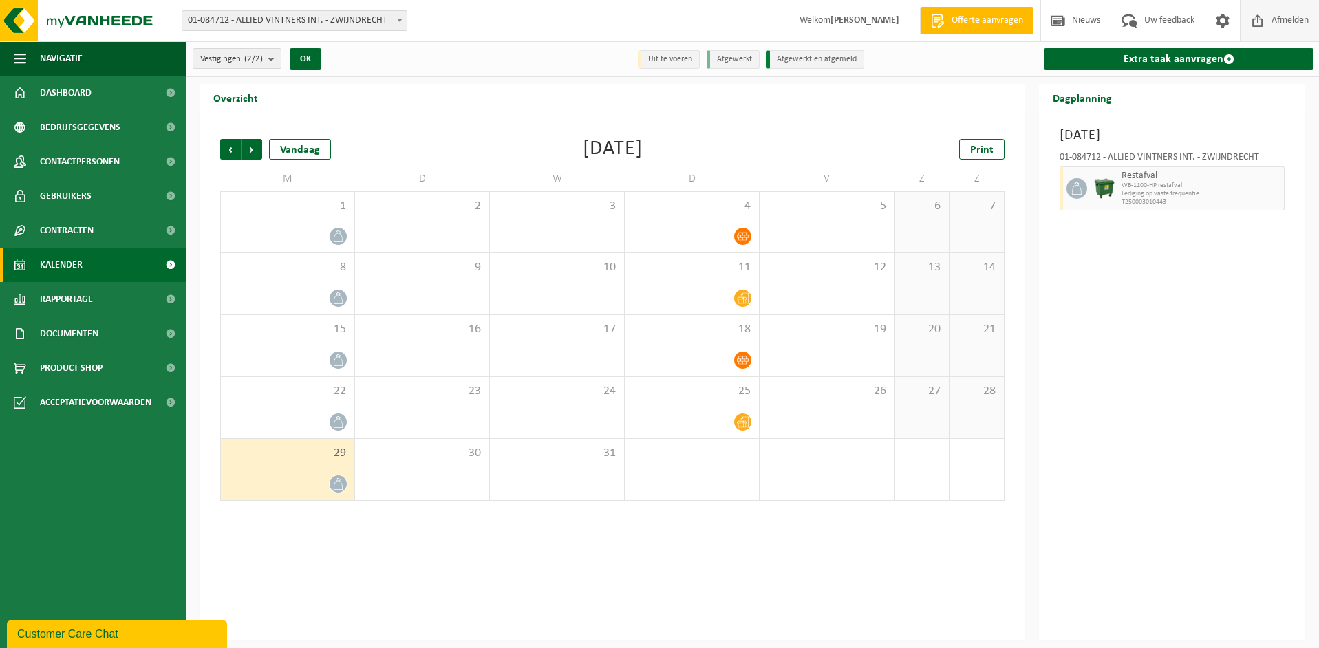
click at [1281, 17] on span "Afmelden" at bounding box center [1290, 20] width 44 height 41
